Goal: Information Seeking & Learning: Learn about a topic

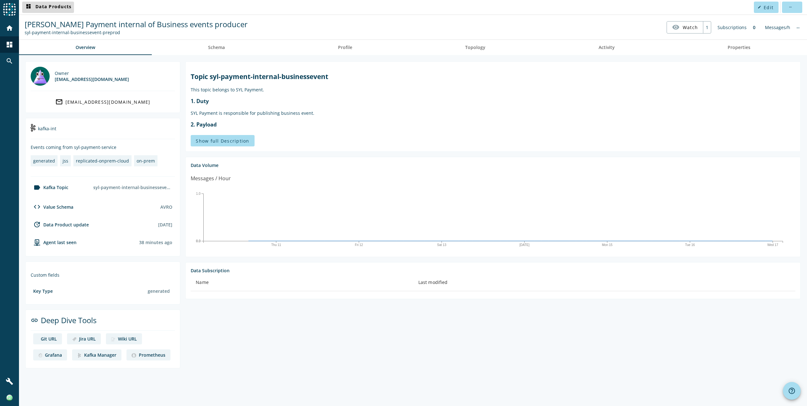
click at [54, 8] on span "dashboard Data Products" at bounding box center [48, 7] width 47 height 8
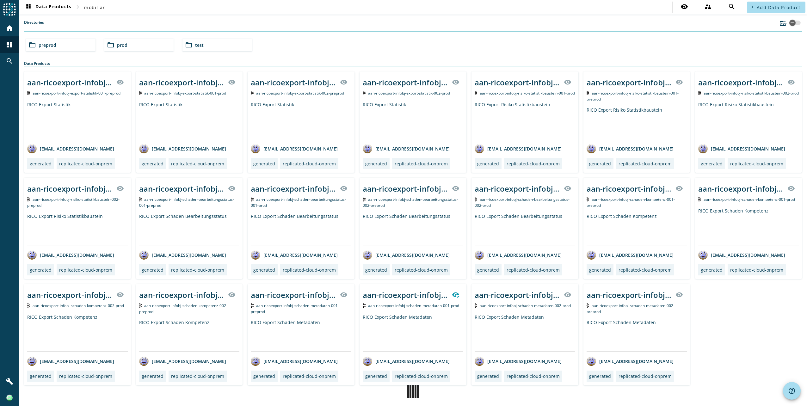
click at [61, 43] on div "folder_open preprod" at bounding box center [61, 45] width 70 height 13
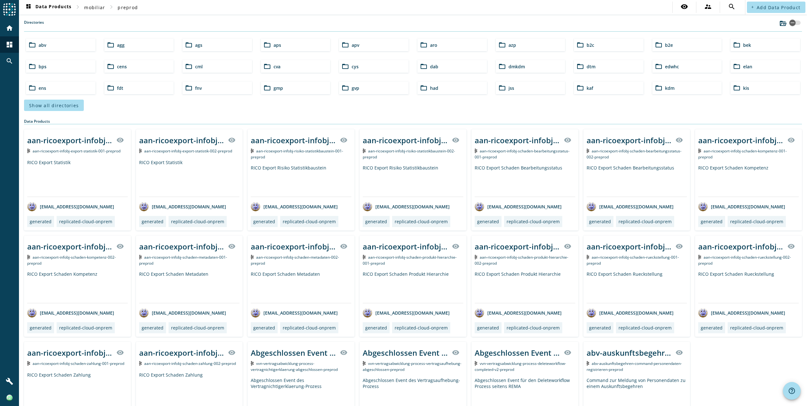
drag, startPoint x: 70, startPoint y: 105, endPoint x: 80, endPoint y: 107, distance: 10.0
click at [70, 105] on span "Show all directories" at bounding box center [54, 105] width 50 height 6
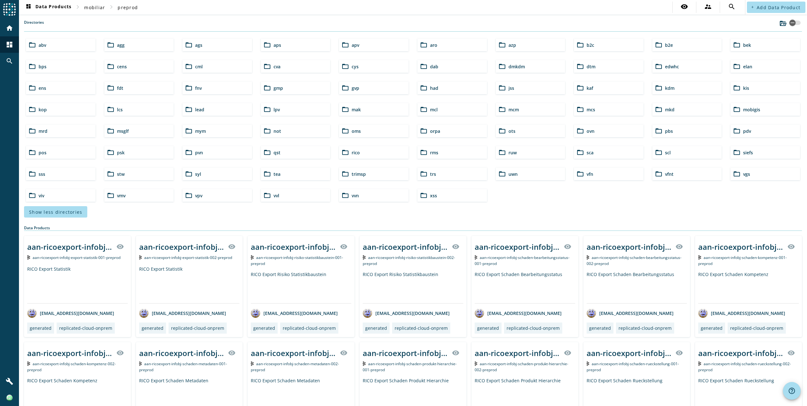
click at [191, 173] on mat-icon "folder_open" at bounding box center [189, 174] width 8 height 8
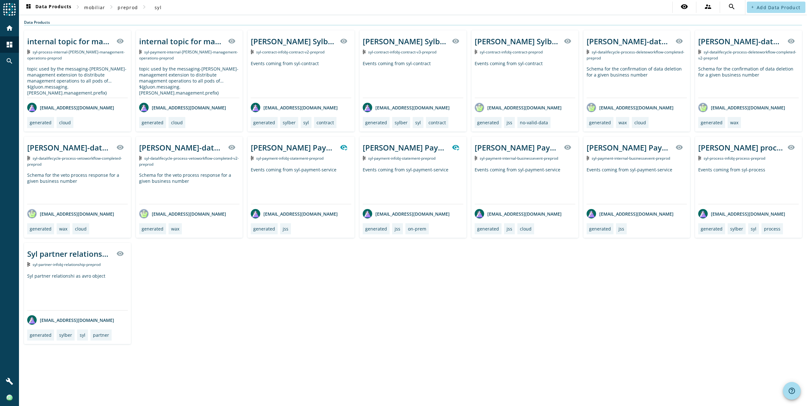
click at [353, 325] on div "internal topic for management operations for ${gluon.messaging.[PERSON_NAME].ma…" at bounding box center [412, 186] width 777 height 313
click at [354, 299] on div "internal topic for management operations for ${gluon.messaging.[PERSON_NAME].ma…" at bounding box center [412, 186] width 777 height 313
click at [84, 77] on div "topic used by the messaging-[PERSON_NAME]-management extension to distribute ma…" at bounding box center [77, 82] width 100 height 32
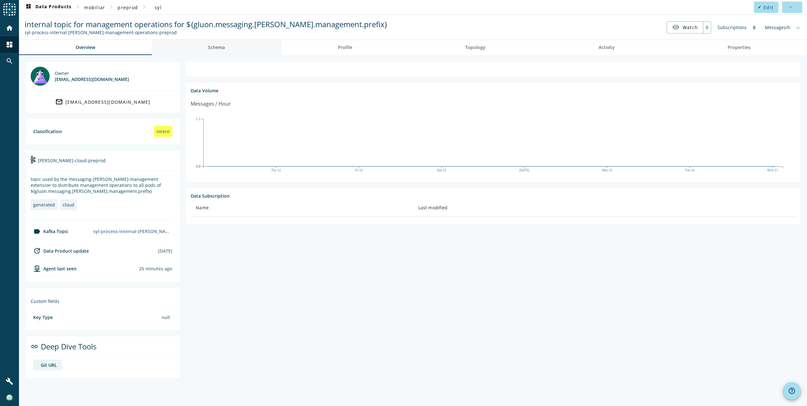
click at [214, 47] on span "Schema" at bounding box center [216, 47] width 17 height 4
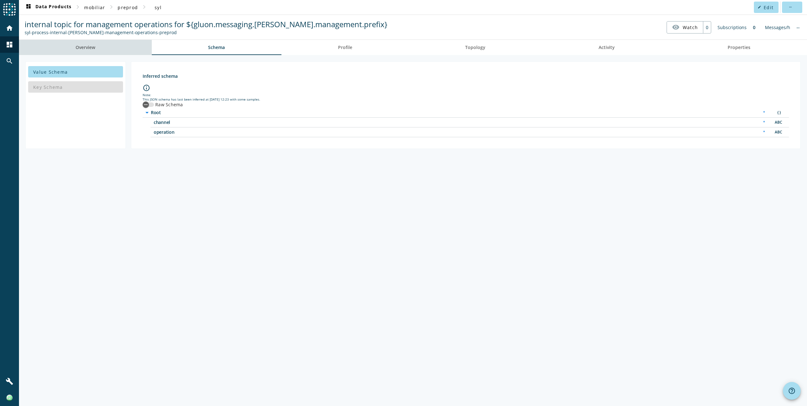
click at [106, 51] on link "Overview" at bounding box center [85, 47] width 133 height 15
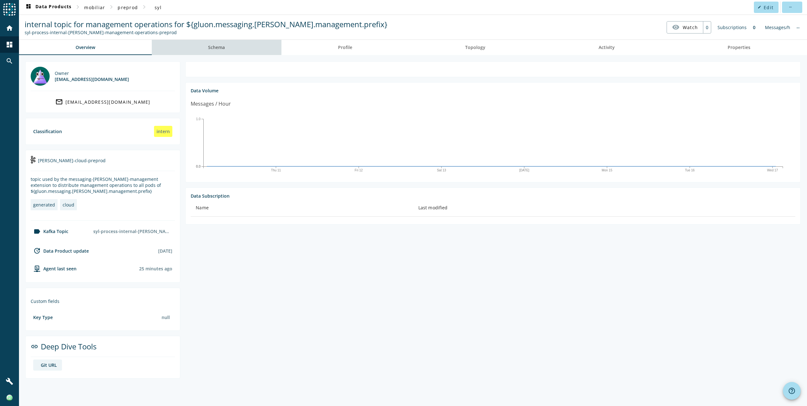
click at [220, 47] on span "Schema" at bounding box center [216, 47] width 17 height 4
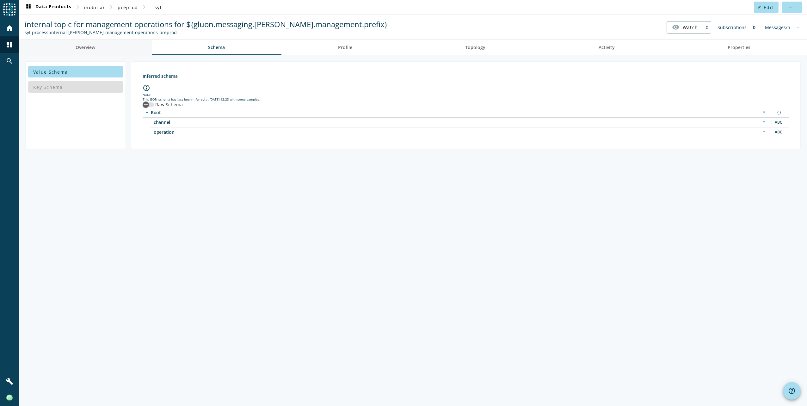
click at [115, 48] on link "Overview" at bounding box center [85, 47] width 133 height 15
